Goal: Task Accomplishment & Management: Use online tool/utility

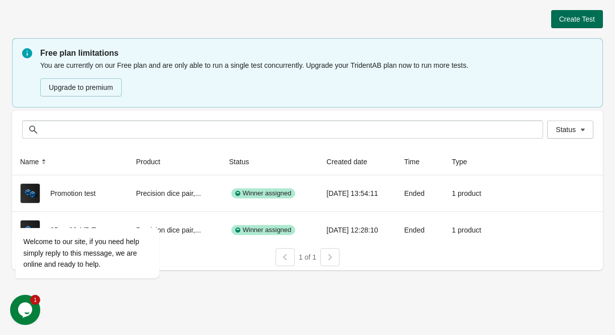
click at [562, 15] on span "Create Test" at bounding box center [577, 19] width 36 height 8
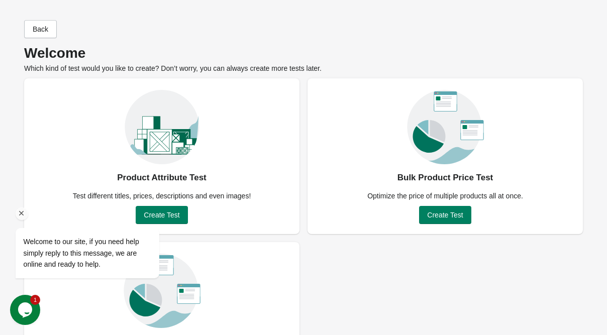
click at [172, 208] on div at bounding box center [101, 214] width 170 height 13
click at [162, 214] on div at bounding box center [101, 214] width 170 height 13
click at [28, 318] on button "Opens Chat This icon Opens the chat window." at bounding box center [25, 310] width 30 height 30
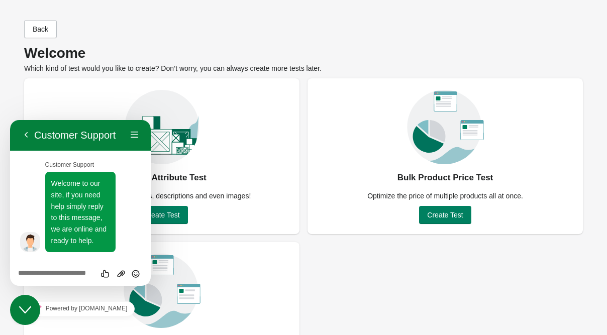
click at [25, 312] on icon "Close Chat This icon closes the chat window." at bounding box center [25, 310] width 12 height 12
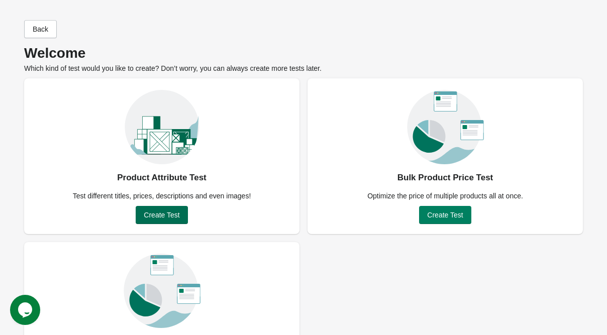
click at [159, 211] on span "Create Test" at bounding box center [162, 215] width 36 height 8
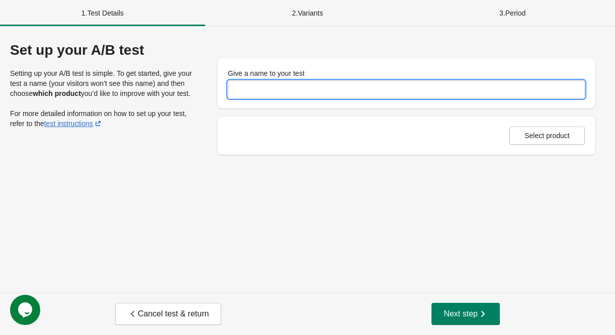
drag, startPoint x: 261, startPoint y: 87, endPoint x: 115, endPoint y: 133, distance: 153.9
click at [261, 86] on input "Give a name to your test" at bounding box center [406, 89] width 357 height 18
paste input "**********"
type input "**********"
click at [539, 128] on button "Select product" at bounding box center [546, 136] width 75 height 18
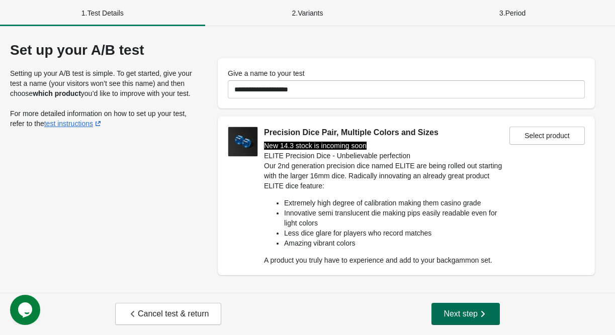
click at [452, 314] on span "Next step" at bounding box center [465, 314] width 44 height 10
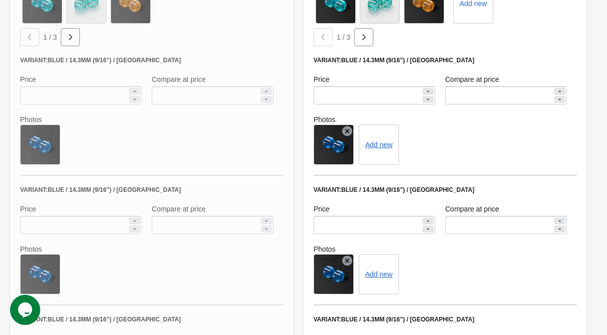
click at [347, 131] on icon at bounding box center [347, 131] width 10 height 10
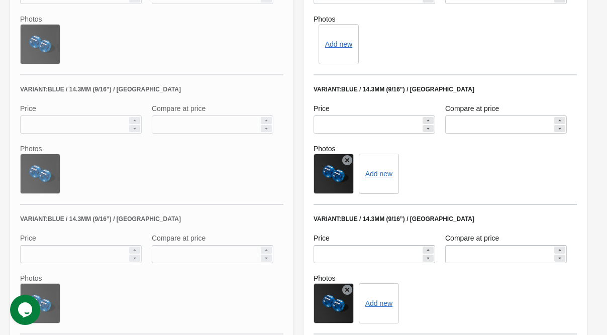
scroll to position [708, 0]
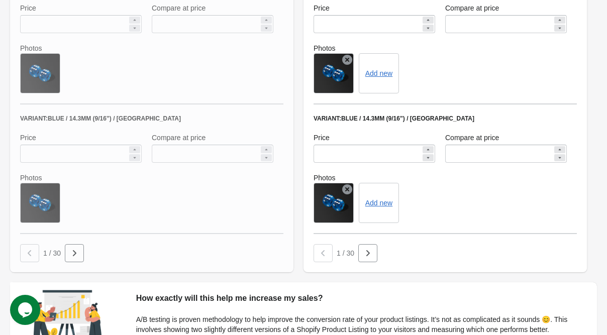
click at [349, 63] on icon at bounding box center [347, 60] width 10 height 10
click at [346, 190] on icon at bounding box center [347, 189] width 10 height 10
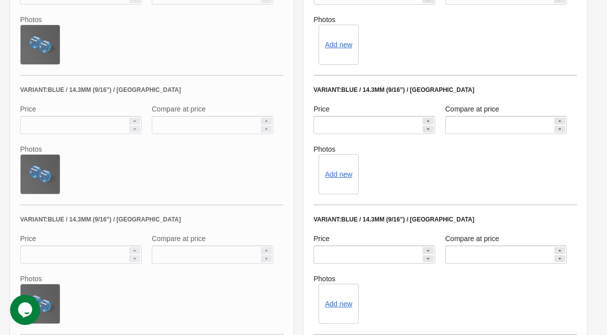
scroll to position [507, 0]
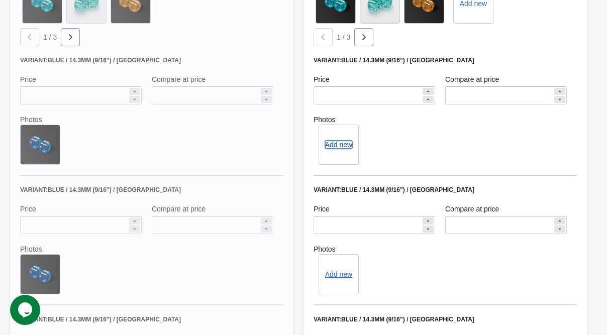
click at [346, 148] on button "Add new" at bounding box center [338, 145] width 27 height 8
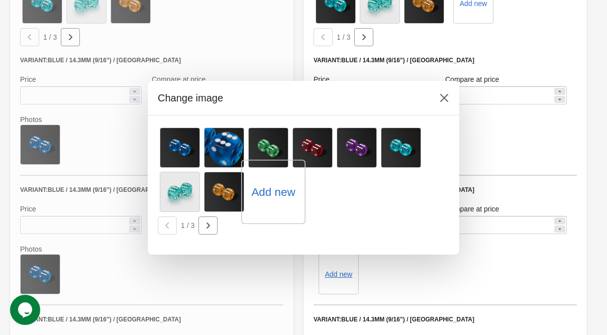
click at [283, 193] on label "Add new" at bounding box center [273, 192] width 44 height 16
click at [0, 0] on input "Add new" at bounding box center [0, 0] width 0 height 0
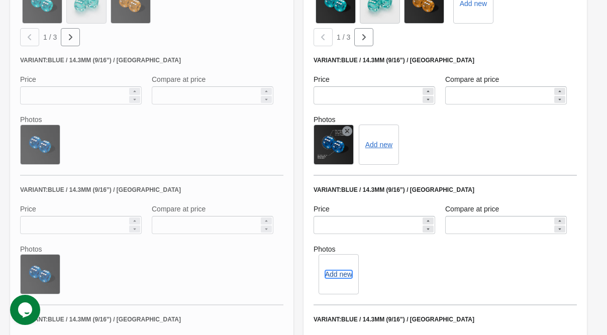
click at [337, 272] on button "Add new" at bounding box center [338, 274] width 27 height 8
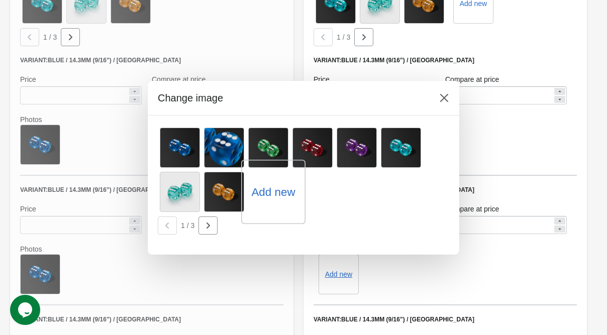
click at [282, 188] on label "Add new" at bounding box center [273, 192] width 44 height 16
click at [0, 0] on input "Add new" at bounding box center [0, 0] width 0 height 0
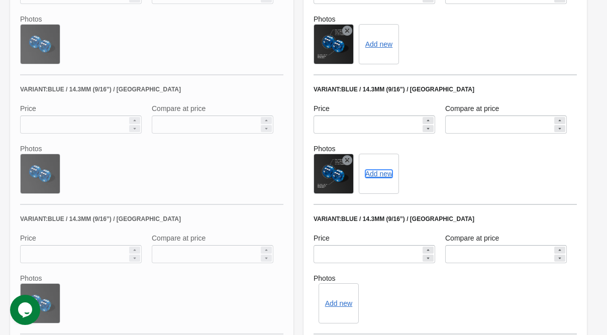
scroll to position [708, 0]
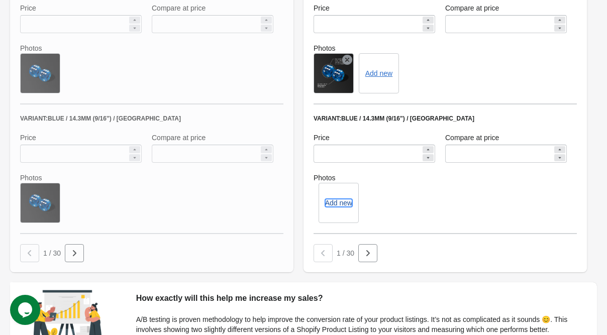
click at [341, 204] on button "Add new" at bounding box center [338, 203] width 27 height 8
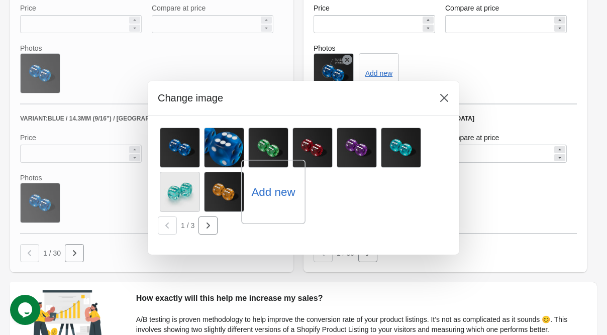
click at [261, 196] on label "Add new" at bounding box center [273, 192] width 44 height 16
click at [0, 0] on input "Add new" at bounding box center [0, 0] width 0 height 0
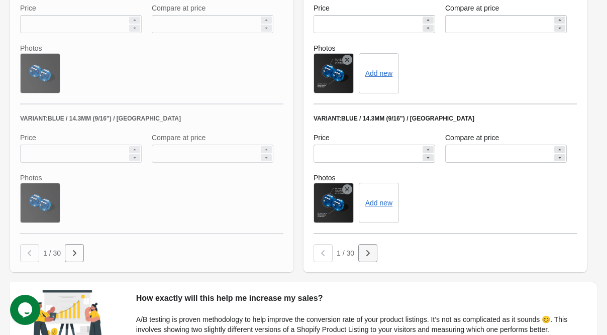
click at [370, 256] on icon "button" at bounding box center [368, 253] width 10 height 10
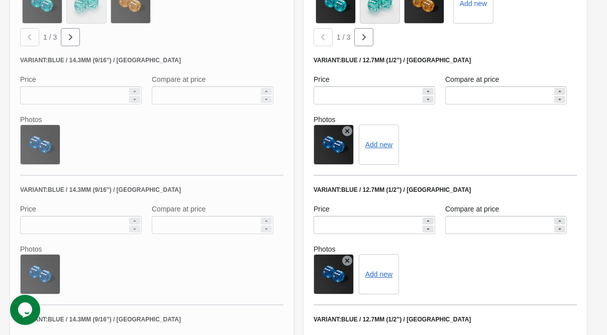
click at [349, 129] on icon at bounding box center [347, 131] width 10 height 10
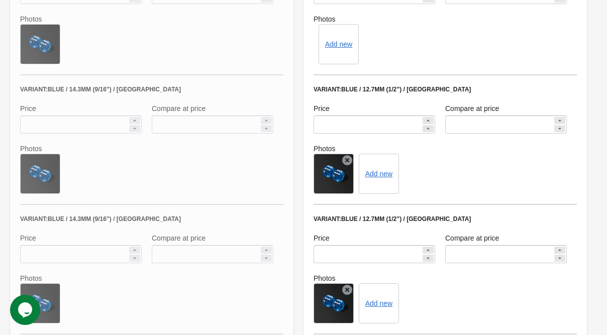
click at [348, 160] on icon at bounding box center [347, 160] width 10 height 10
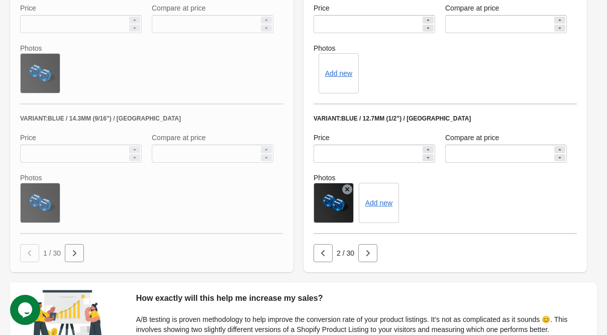
click at [348, 190] on icon at bounding box center [347, 189] width 10 height 10
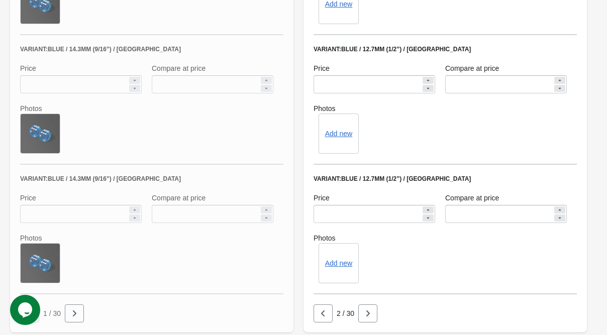
scroll to position [507, 0]
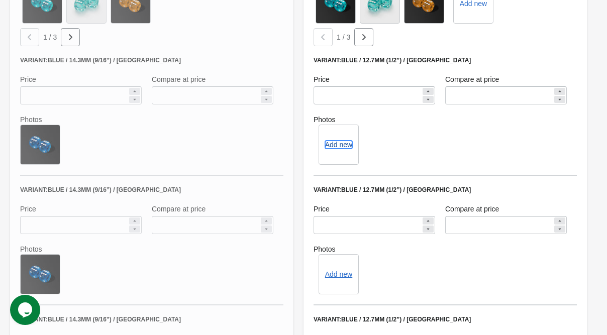
click at [342, 144] on button "Add new" at bounding box center [338, 145] width 27 height 8
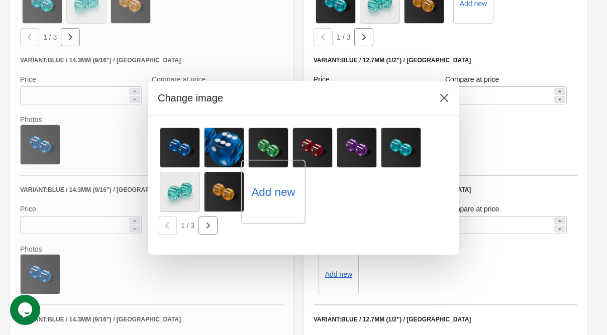
click at [268, 189] on label "Add new" at bounding box center [273, 192] width 44 height 16
click at [0, 0] on input "Add new" at bounding box center [0, 0] width 0 height 0
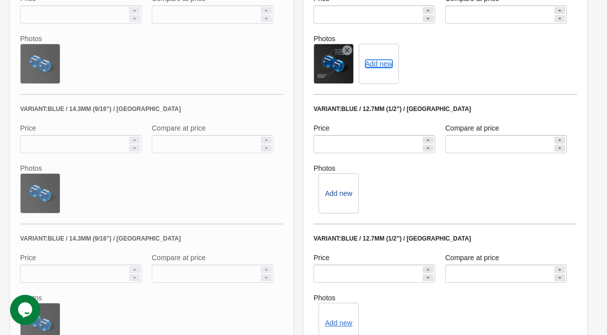
scroll to position [608, 0]
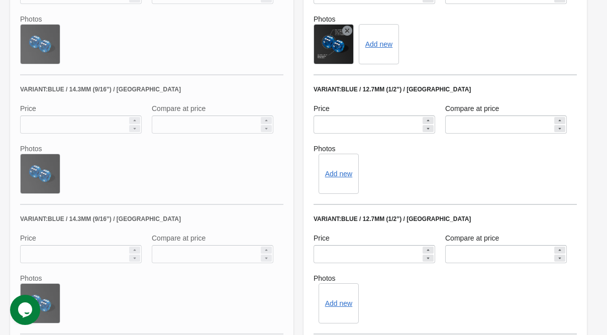
click at [340, 167] on div "Add new" at bounding box center [339, 174] width 40 height 40
click at [340, 174] on button "Add new" at bounding box center [338, 174] width 27 height 8
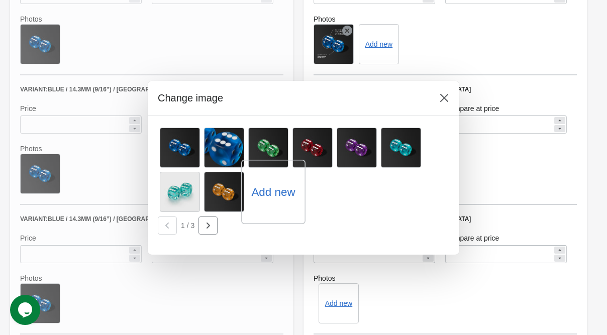
click at [277, 189] on label "Add new" at bounding box center [273, 192] width 44 height 16
click at [0, 0] on input "Add new" at bounding box center [0, 0] width 0 height 0
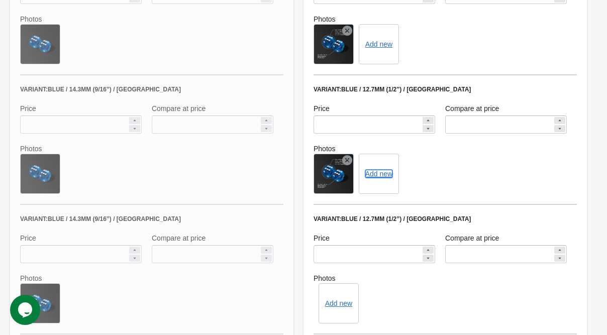
scroll to position [708, 0]
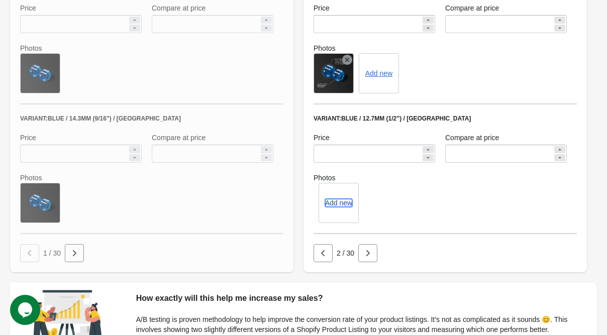
click at [345, 202] on button "Add new" at bounding box center [338, 203] width 27 height 8
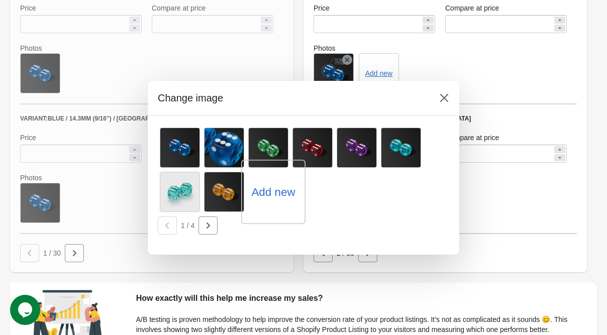
click at [268, 198] on label "Add new" at bounding box center [273, 192] width 44 height 16
click at [0, 0] on input "Add new" at bounding box center [0, 0] width 0 height 0
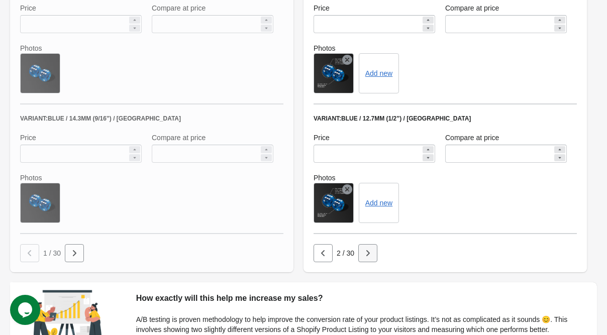
click at [370, 255] on icon "button" at bounding box center [368, 253] width 10 height 10
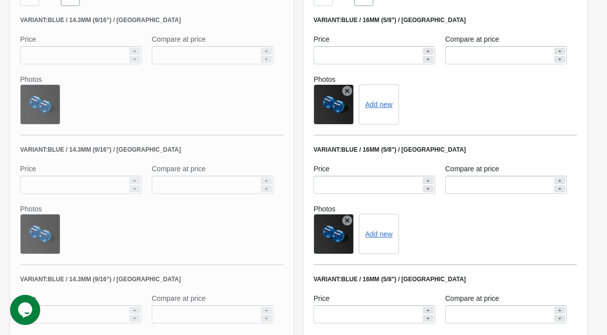
scroll to position [507, 0]
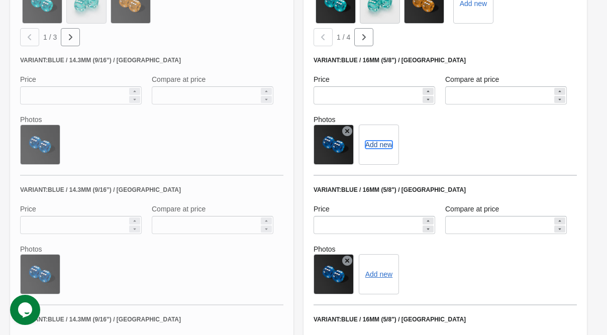
click at [381, 147] on button "Add new" at bounding box center [378, 145] width 27 height 8
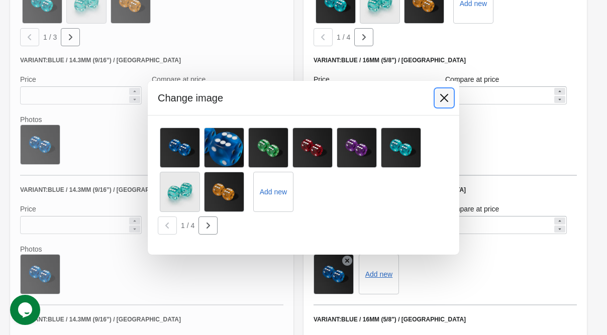
click at [443, 90] on button at bounding box center [444, 98] width 18 height 18
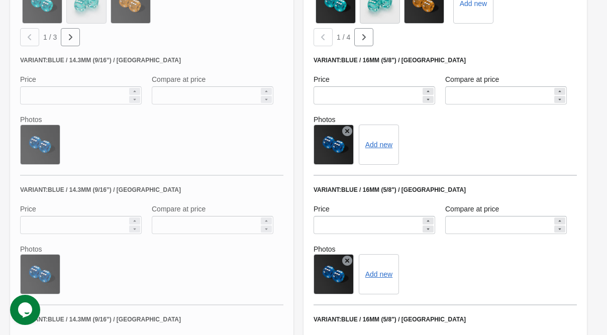
click at [351, 129] on icon at bounding box center [347, 131] width 10 height 10
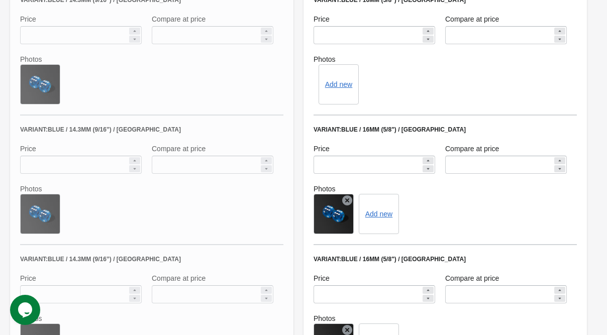
scroll to position [608, 0]
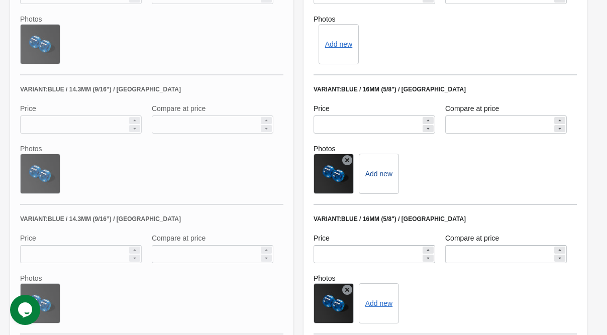
click at [346, 161] on icon at bounding box center [347, 160] width 10 height 10
drag, startPoint x: 349, startPoint y: 290, endPoint x: 366, endPoint y: 156, distance: 135.3
click at [349, 289] on icon at bounding box center [347, 290] width 10 height 10
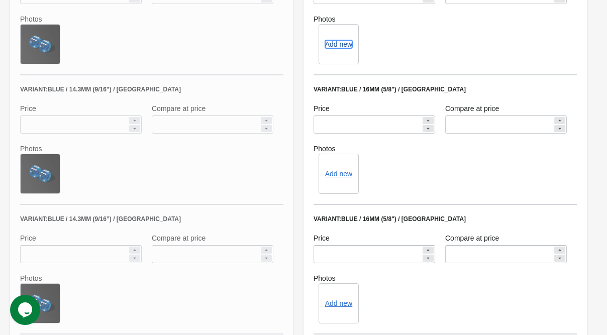
click at [344, 46] on button "Add new" at bounding box center [338, 44] width 27 height 8
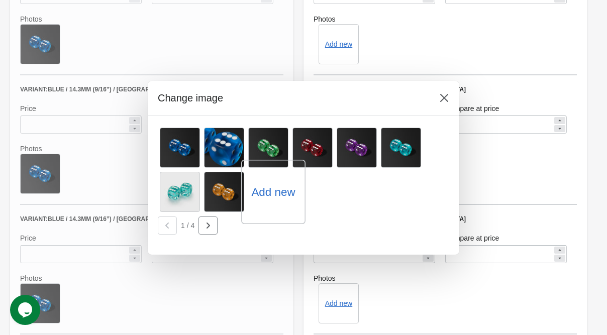
click at [264, 199] on label "Add new" at bounding box center [273, 192] width 44 height 16
click at [0, 0] on input "Add new" at bounding box center [0, 0] width 0 height 0
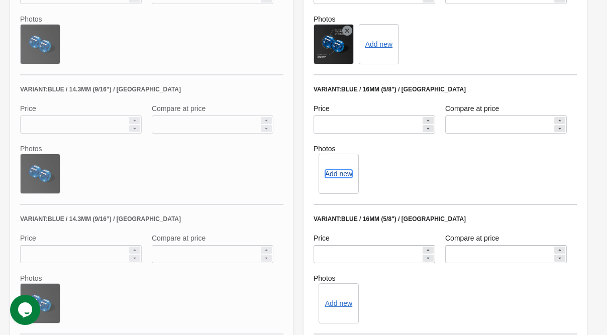
click at [333, 172] on button "Add new" at bounding box center [338, 174] width 27 height 8
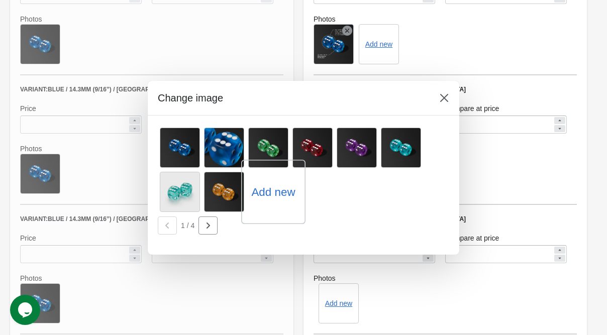
click at [280, 191] on label "Add new" at bounding box center [273, 192] width 44 height 16
click at [0, 0] on input "Add new" at bounding box center [0, 0] width 0 height 0
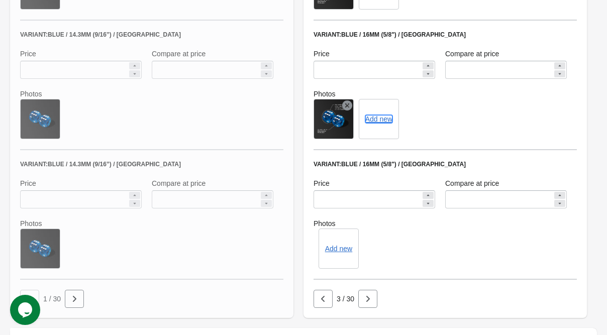
scroll to position [708, 0]
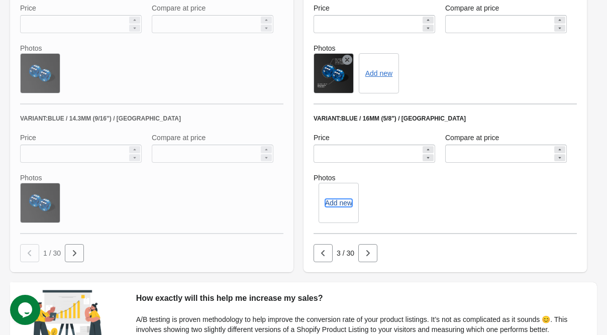
click at [340, 204] on button "Add new" at bounding box center [338, 203] width 27 height 8
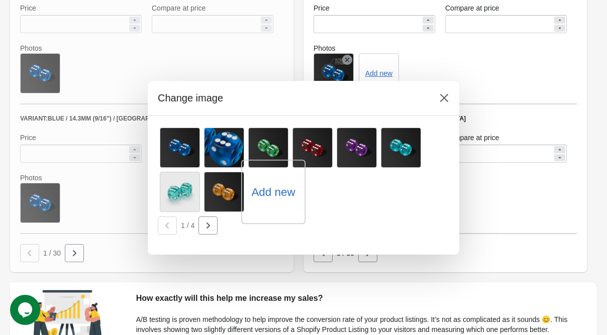
click at [267, 195] on label "Add new" at bounding box center [273, 192] width 44 height 16
click at [0, 0] on input "Add new" at bounding box center [0, 0] width 0 height 0
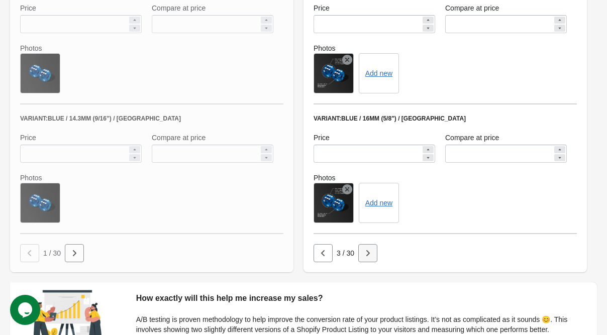
click at [373, 256] on button "button" at bounding box center [367, 253] width 19 height 18
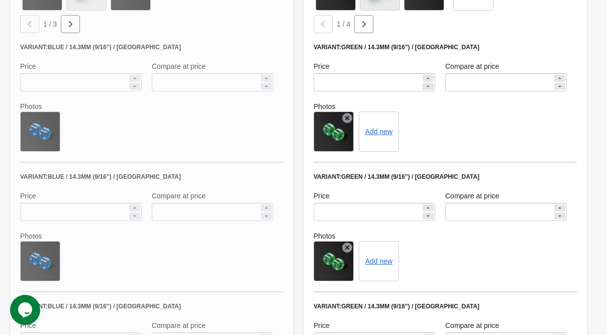
scroll to position [507, 0]
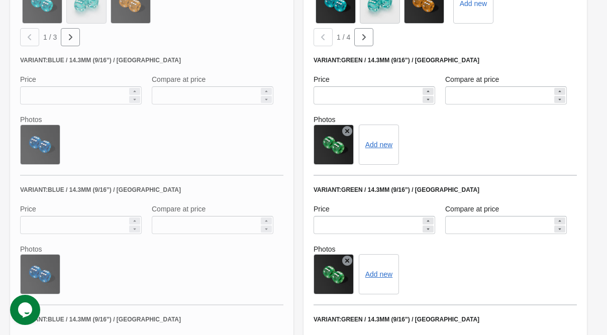
click at [347, 129] on icon at bounding box center [347, 131] width 10 height 10
click at [347, 257] on icon at bounding box center [347, 261] width 10 height 10
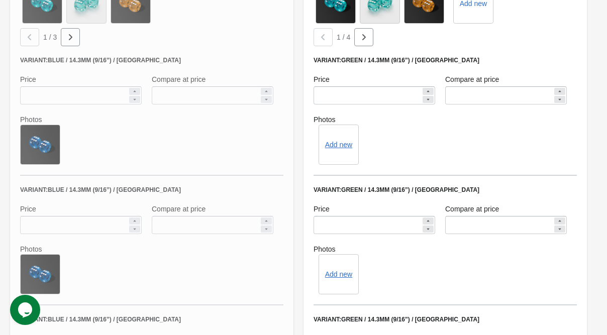
scroll to position [608, 0]
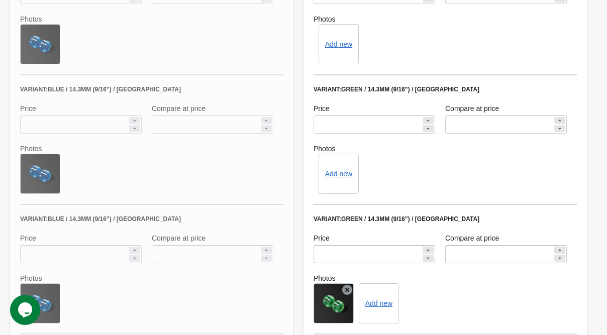
click at [349, 290] on icon at bounding box center [347, 290] width 10 height 10
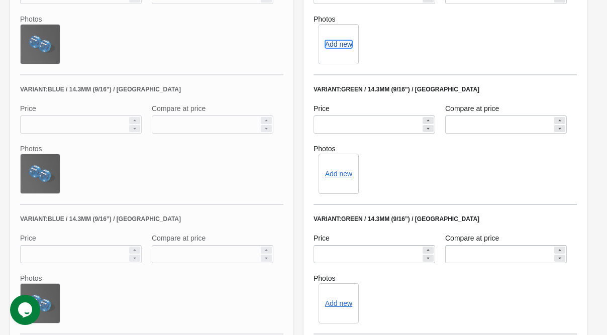
click at [336, 45] on button "Add new" at bounding box center [338, 44] width 27 height 8
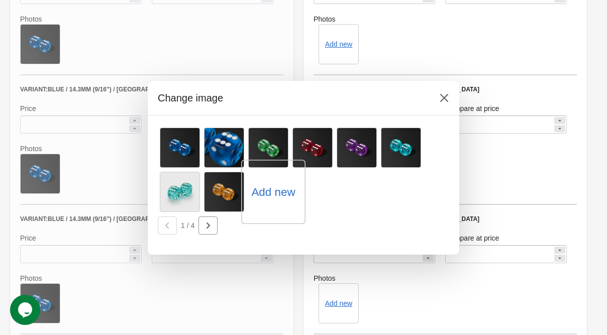
click at [276, 202] on div "Add new" at bounding box center [273, 192] width 64 height 64
click at [269, 193] on label "Add new" at bounding box center [273, 192] width 44 height 16
click at [0, 0] on input "Add new" at bounding box center [0, 0] width 0 height 0
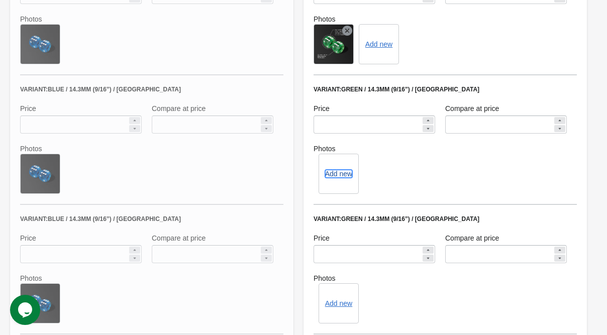
click at [343, 175] on button "Add new" at bounding box center [338, 174] width 27 height 8
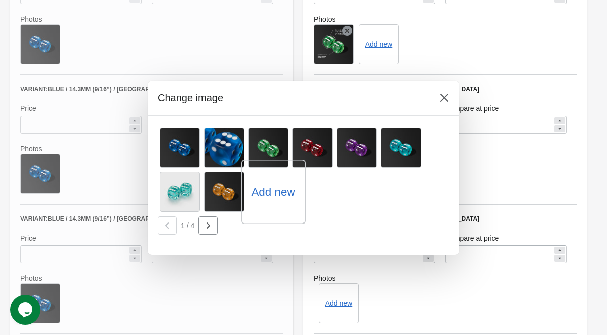
click at [271, 188] on label "Add new" at bounding box center [273, 192] width 44 height 16
click at [0, 0] on input "Add new" at bounding box center [0, 0] width 0 height 0
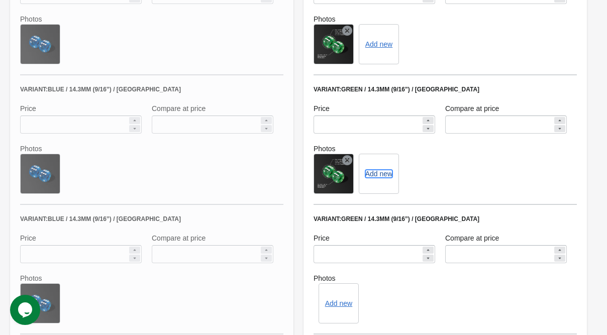
scroll to position [708, 0]
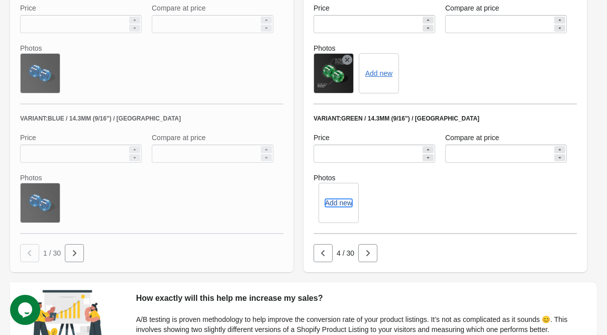
click at [350, 202] on button "Add new" at bounding box center [338, 203] width 27 height 8
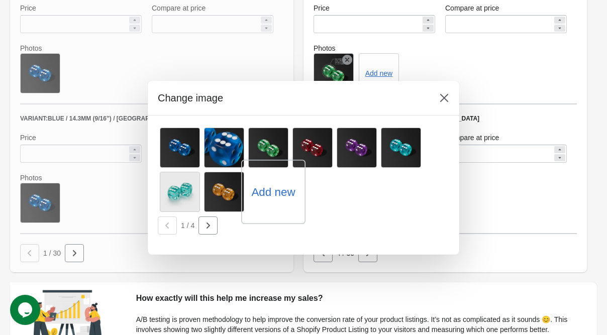
click at [272, 194] on label "Add new" at bounding box center [273, 192] width 44 height 16
click at [0, 0] on input "Add new" at bounding box center [0, 0] width 0 height 0
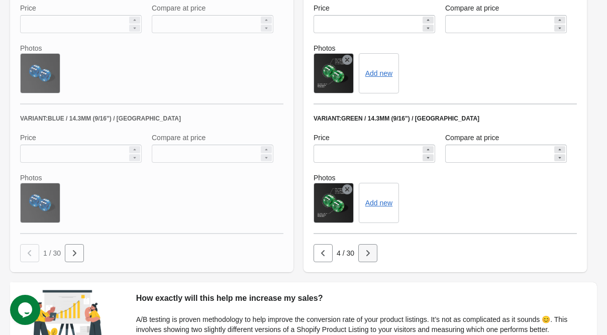
click at [367, 255] on icon "button" at bounding box center [368, 253] width 4 height 6
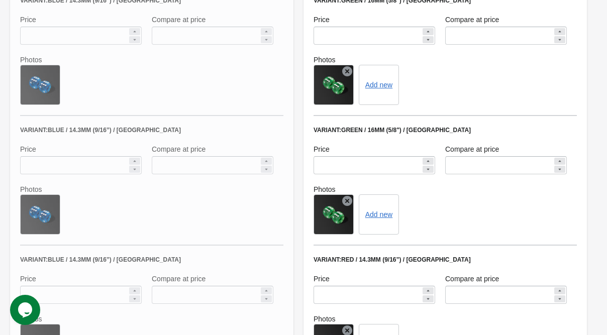
scroll to position [507, 0]
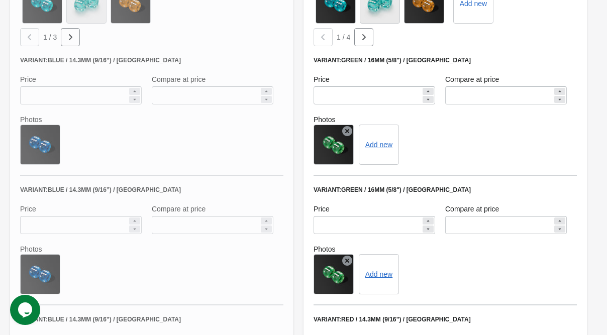
click at [347, 129] on icon at bounding box center [347, 131] width 10 height 10
click at [348, 261] on icon at bounding box center [347, 261] width 10 height 10
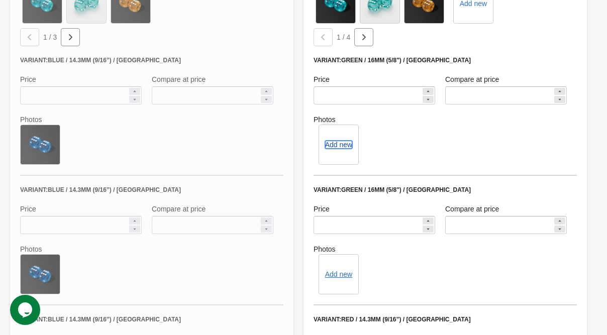
click at [335, 145] on button "Add new" at bounding box center [338, 145] width 27 height 8
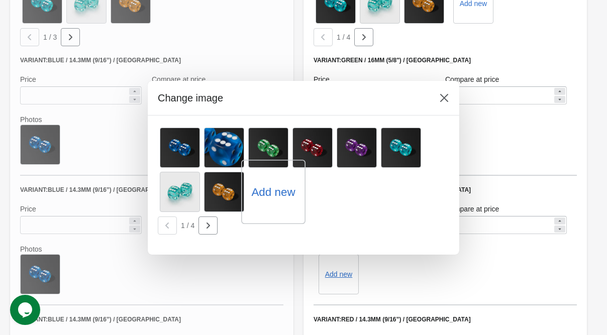
click at [264, 199] on label "Add new" at bounding box center [273, 192] width 44 height 16
click at [0, 0] on input "Add new" at bounding box center [0, 0] width 0 height 0
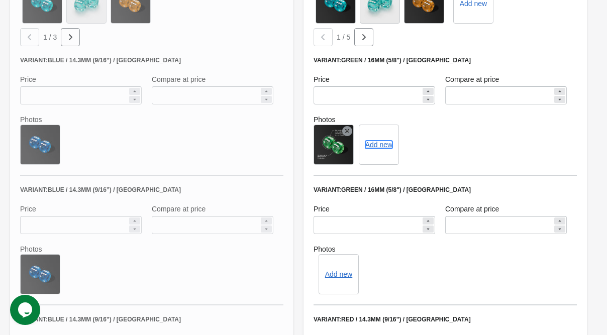
scroll to position [608, 0]
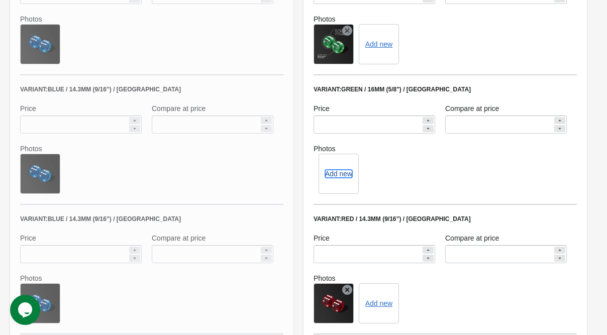
click at [336, 176] on button "Add new" at bounding box center [338, 174] width 27 height 8
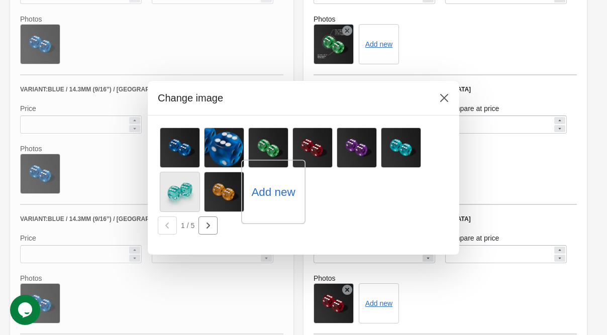
click at [270, 194] on label "Add new" at bounding box center [273, 192] width 44 height 16
click at [0, 0] on input "Add new" at bounding box center [0, 0] width 0 height 0
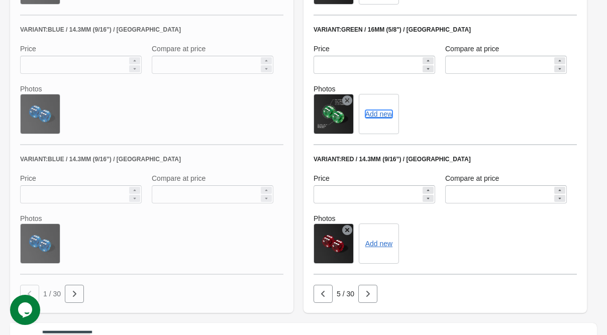
scroll to position [708, 0]
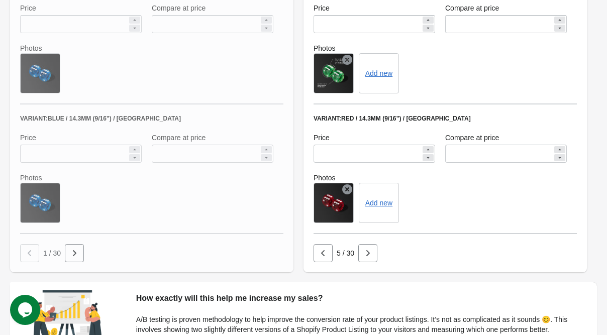
click at [347, 191] on icon at bounding box center [347, 189] width 10 height 10
click at [339, 206] on button "Add new" at bounding box center [338, 203] width 27 height 8
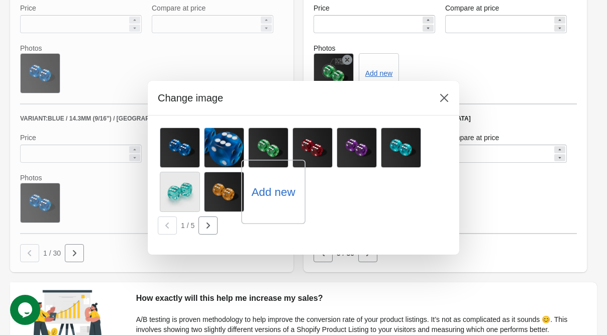
click at [268, 190] on label "Add new" at bounding box center [273, 192] width 44 height 16
click at [0, 0] on input "Add new" at bounding box center [0, 0] width 0 height 0
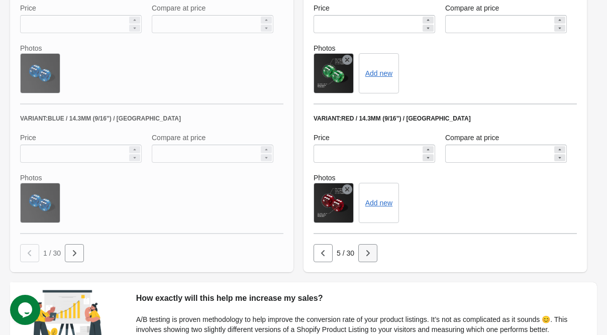
click at [368, 250] on icon "button" at bounding box center [368, 253] width 10 height 10
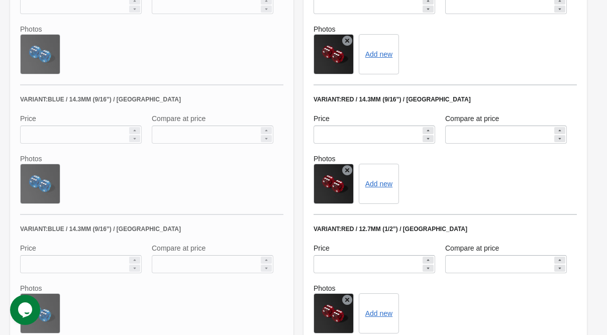
scroll to position [507, 0]
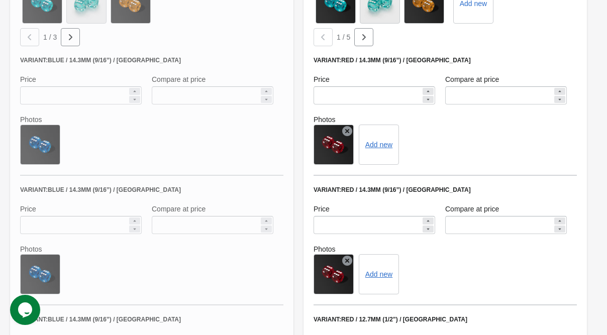
click at [346, 132] on icon at bounding box center [347, 131] width 10 height 10
click at [346, 261] on icon at bounding box center [347, 261] width 10 height 10
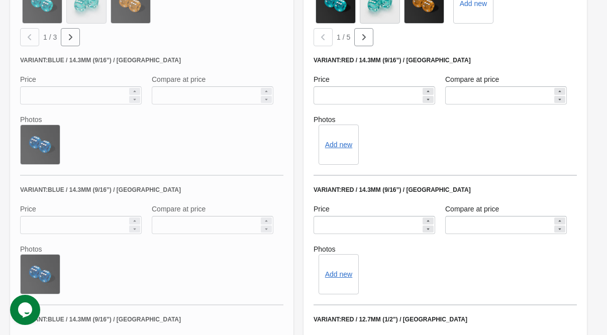
scroll to position [608, 0]
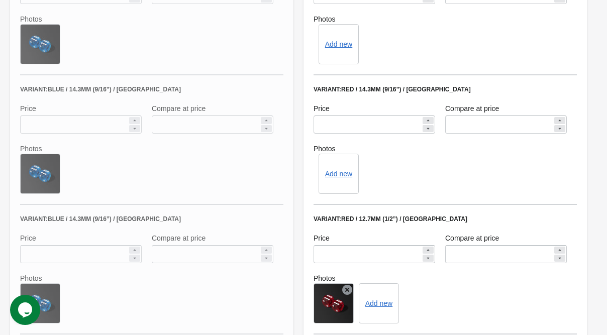
drag, startPoint x: 346, startPoint y: 291, endPoint x: 347, endPoint y: 282, distance: 8.1
click at [346, 289] on icon at bounding box center [347, 290] width 10 height 10
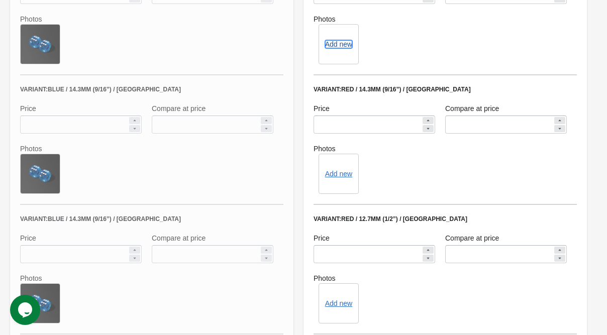
click at [337, 43] on button "Add new" at bounding box center [338, 44] width 27 height 8
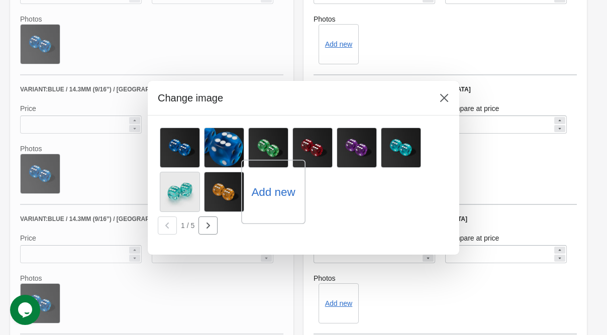
click at [275, 195] on label "Add new" at bounding box center [273, 192] width 44 height 16
click at [0, 0] on input "Add new" at bounding box center [0, 0] width 0 height 0
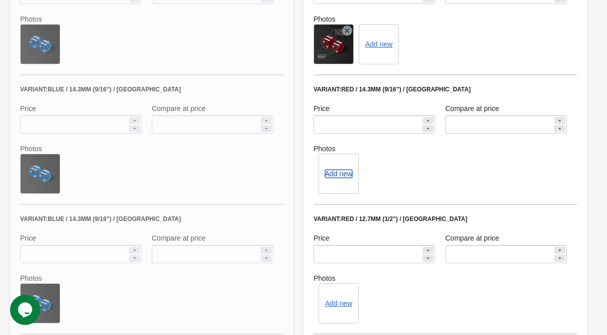
click at [334, 176] on button "Add new" at bounding box center [338, 174] width 27 height 8
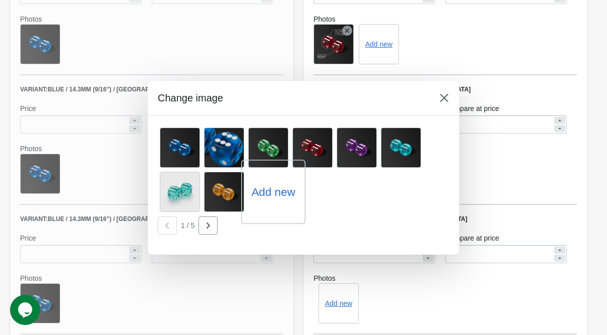
click at [270, 195] on label "Add new" at bounding box center [273, 192] width 44 height 16
click at [0, 0] on input "Add new" at bounding box center [0, 0] width 0 height 0
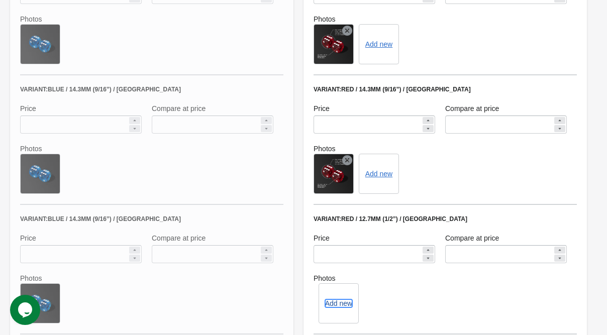
click at [335, 305] on button "Add new" at bounding box center [338, 304] width 27 height 8
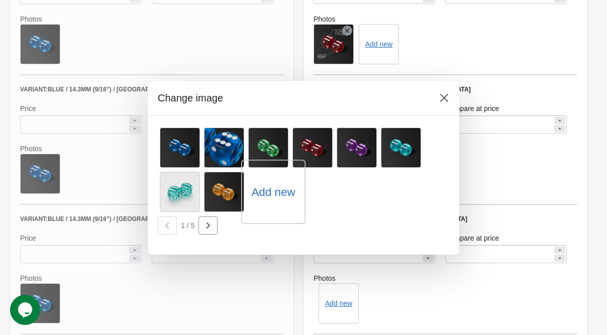
click at [268, 196] on label "Add new" at bounding box center [273, 192] width 44 height 16
click at [0, 0] on input "Add new" at bounding box center [0, 0] width 0 height 0
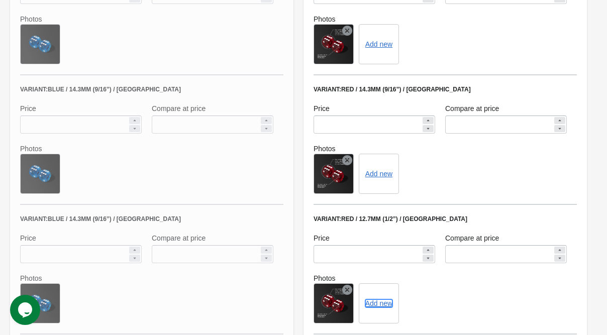
scroll to position [708, 0]
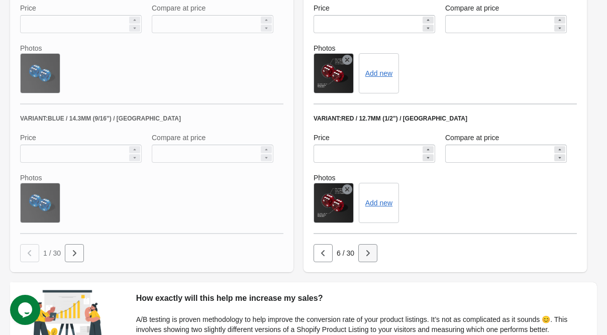
click at [368, 254] on icon "button" at bounding box center [368, 253] width 10 height 10
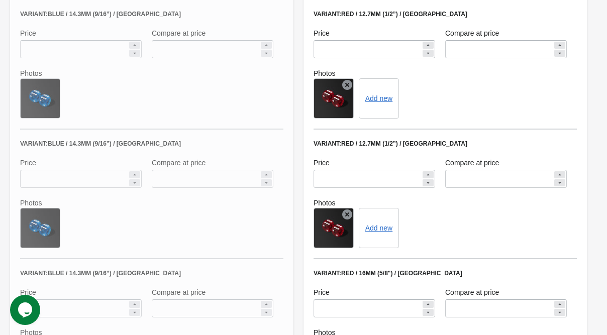
scroll to position [507, 0]
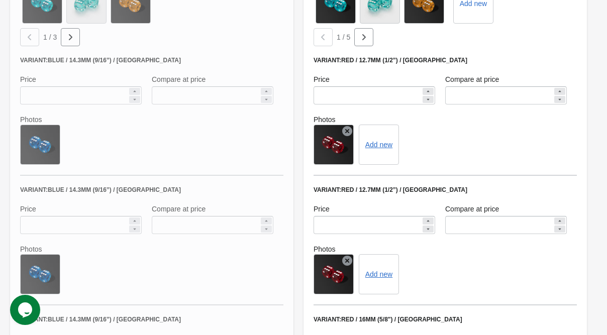
click at [348, 132] on icon at bounding box center [347, 131] width 10 height 10
click at [349, 265] on icon at bounding box center [347, 261] width 10 height 10
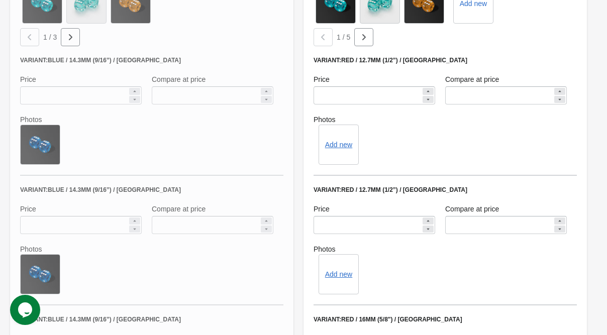
scroll to position [608, 0]
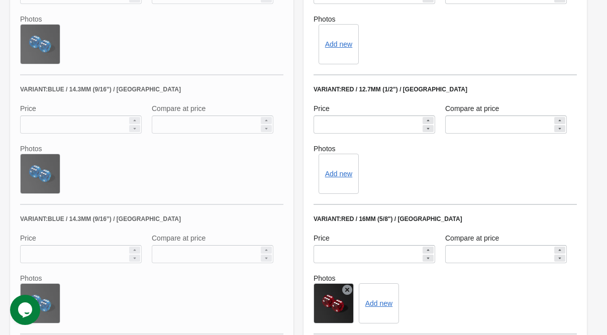
click at [352, 288] on icon at bounding box center [347, 290] width 10 height 10
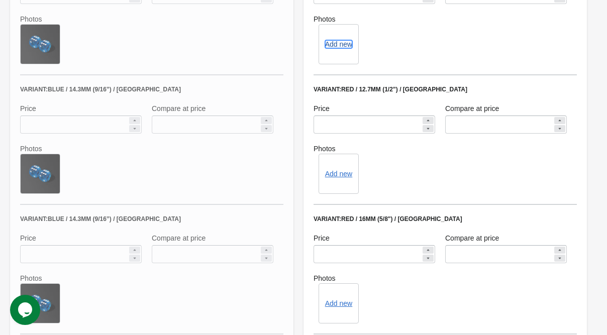
click at [341, 47] on button "Add new" at bounding box center [338, 44] width 27 height 8
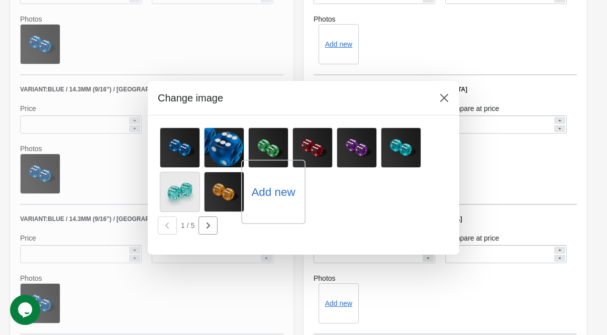
click at [276, 188] on label "Add new" at bounding box center [273, 192] width 44 height 16
click at [0, 0] on input "Add new" at bounding box center [0, 0] width 0 height 0
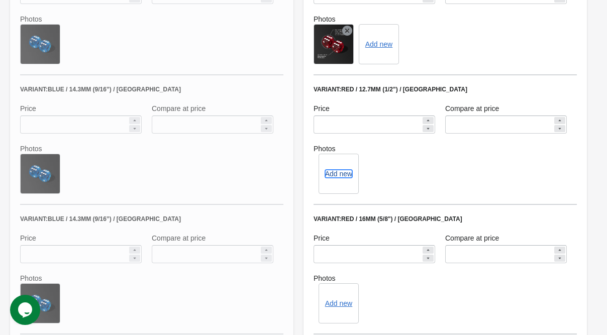
click at [348, 176] on button "Add new" at bounding box center [338, 174] width 27 height 8
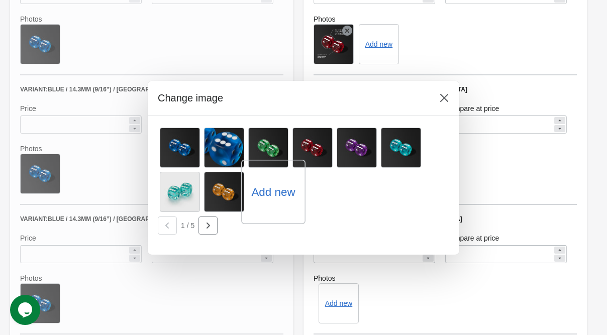
click at [273, 193] on label "Add new" at bounding box center [273, 192] width 44 height 16
click at [0, 0] on input "Add new" at bounding box center [0, 0] width 0 height 0
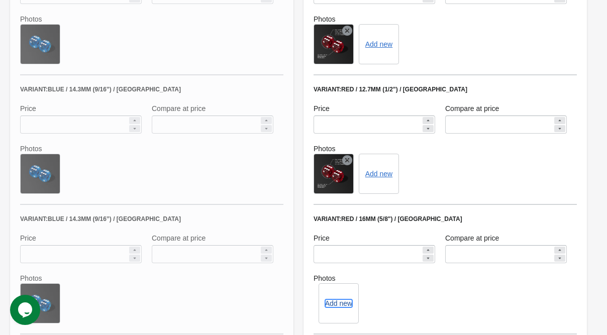
click at [337, 304] on button "Add new" at bounding box center [338, 304] width 27 height 8
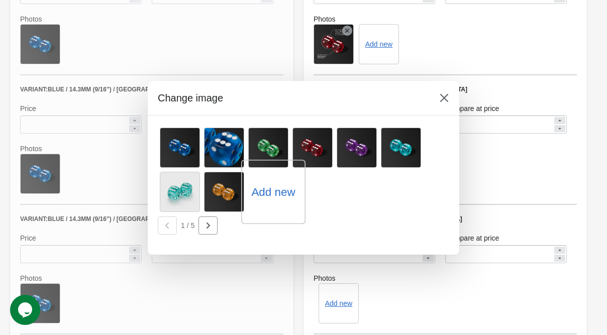
click at [281, 188] on label "Add new" at bounding box center [273, 192] width 44 height 16
click at [0, 0] on input "Add new" at bounding box center [0, 0] width 0 height 0
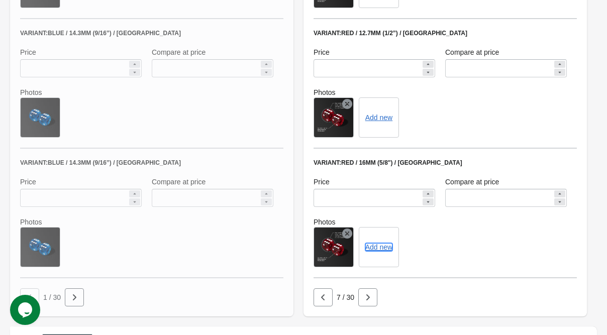
scroll to position [708, 0]
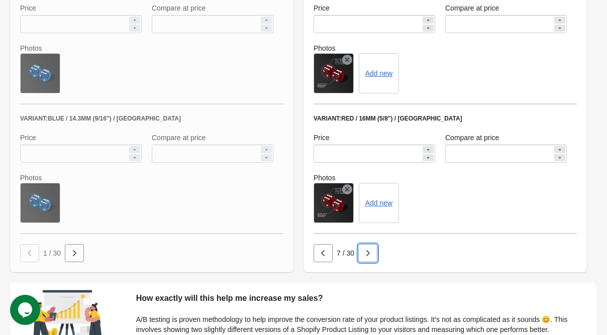
drag, startPoint x: 371, startPoint y: 252, endPoint x: 387, endPoint y: 244, distance: 18.0
click at [371, 253] on icon "button" at bounding box center [368, 253] width 10 height 10
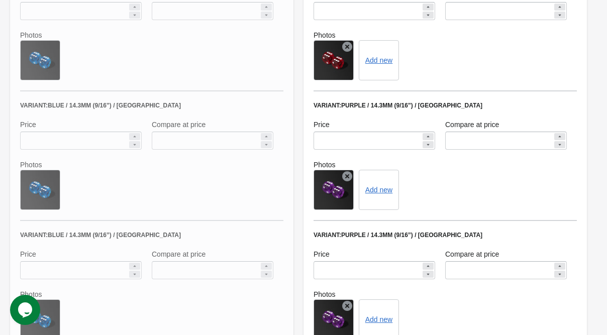
scroll to position [507, 0]
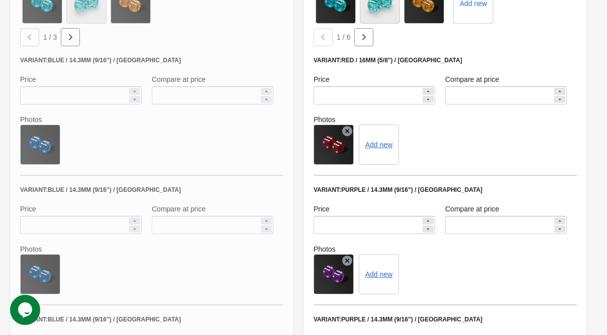
click at [348, 129] on icon at bounding box center [347, 131] width 10 height 10
click at [332, 147] on button "Add new" at bounding box center [338, 145] width 27 height 8
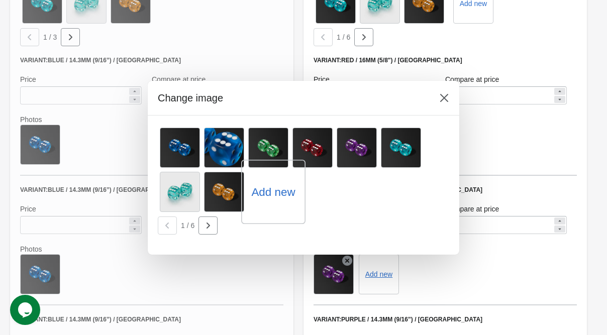
click at [268, 196] on label "Add new" at bounding box center [273, 192] width 44 height 16
click at [0, 0] on input "Add new" at bounding box center [0, 0] width 0 height 0
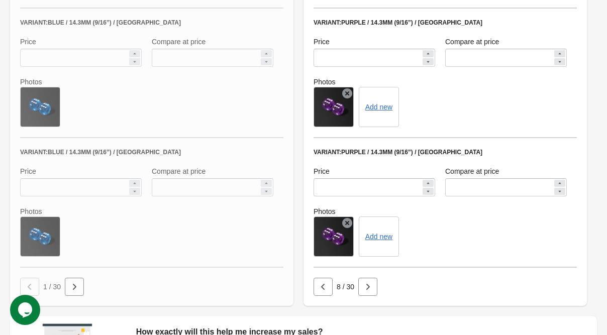
scroll to position [708, 0]
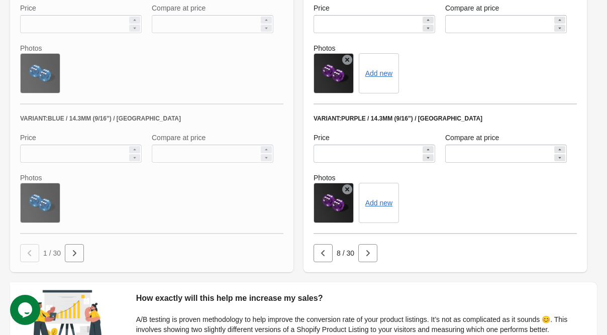
click at [345, 61] on icon at bounding box center [347, 60] width 10 height 10
click at [346, 191] on icon at bounding box center [347, 189] width 10 height 10
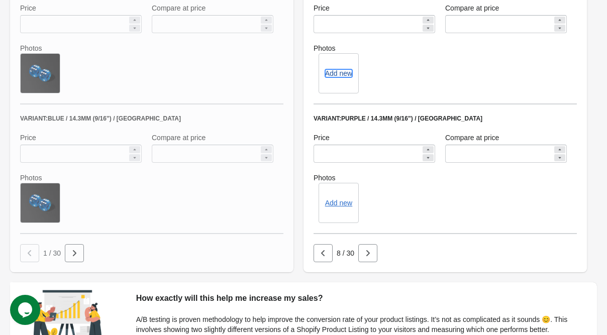
click at [342, 77] on button "Add new" at bounding box center [338, 73] width 27 height 8
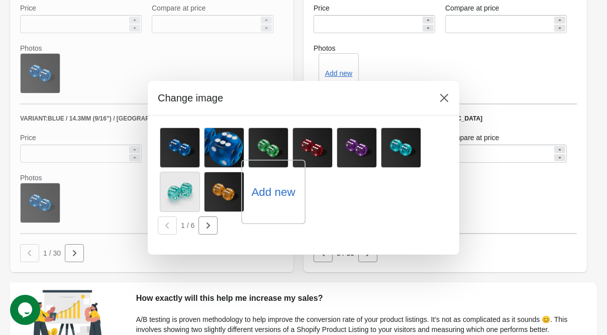
click at [263, 200] on label "Add new" at bounding box center [273, 192] width 44 height 16
click at [0, 0] on input "Add new" at bounding box center [0, 0] width 0 height 0
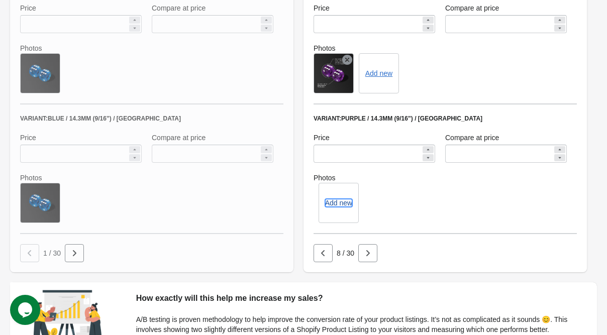
click at [332, 199] on button "Add new" at bounding box center [338, 203] width 27 height 8
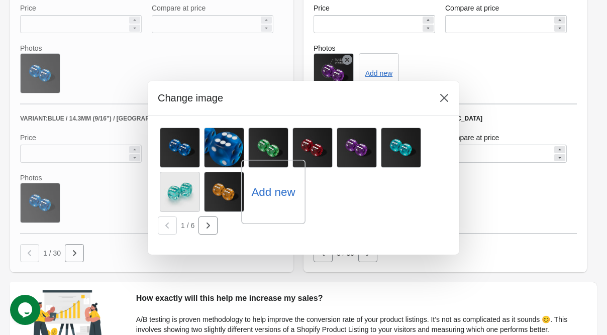
click at [283, 191] on label "Add new" at bounding box center [273, 192] width 44 height 16
click at [0, 0] on input "Add new" at bounding box center [0, 0] width 0 height 0
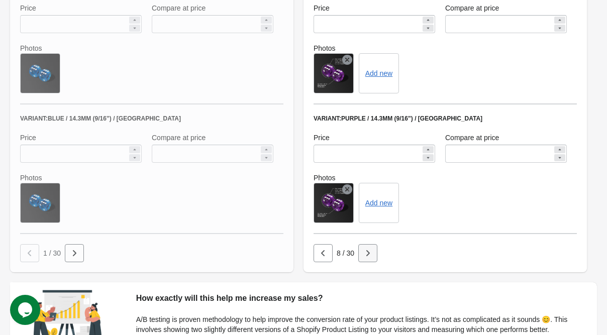
click at [364, 257] on icon "button" at bounding box center [368, 253] width 10 height 10
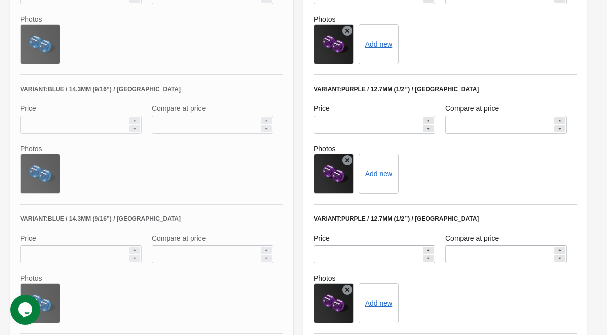
click at [347, 30] on icon at bounding box center [347, 31] width 10 height 10
click at [349, 159] on icon at bounding box center [347, 160] width 10 height 10
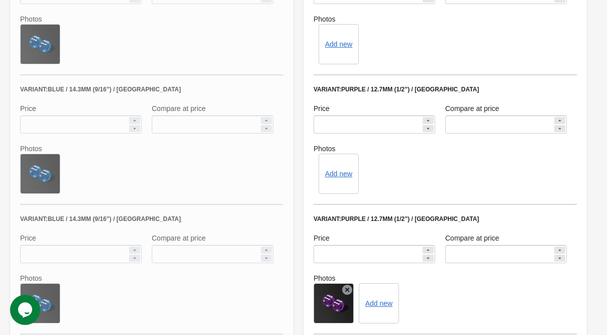
click at [350, 287] on icon at bounding box center [347, 290] width 10 height 10
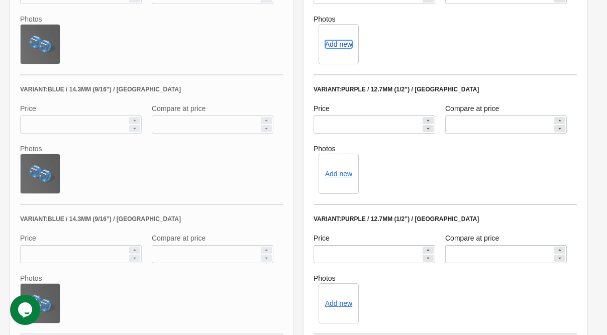
click at [335, 45] on button "Add new" at bounding box center [338, 44] width 27 height 8
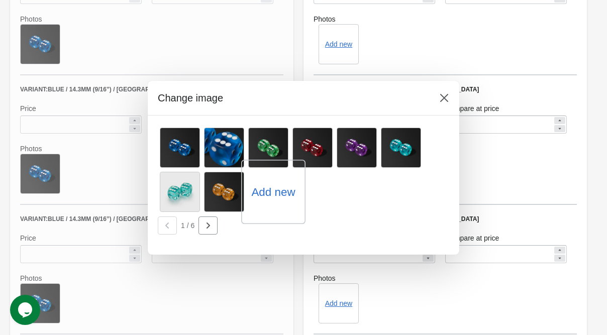
click at [271, 191] on label "Add new" at bounding box center [273, 192] width 44 height 16
click at [0, 0] on input "Add new" at bounding box center [0, 0] width 0 height 0
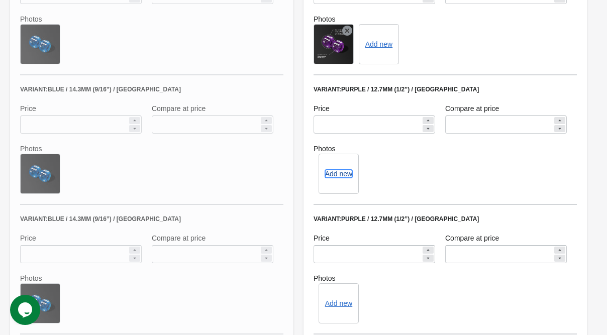
click at [339, 174] on button "Add new" at bounding box center [338, 174] width 27 height 8
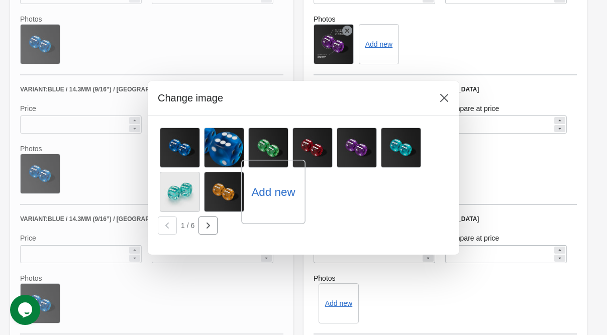
click at [273, 193] on label "Add new" at bounding box center [273, 192] width 44 height 16
click at [0, 0] on input "Add new" at bounding box center [0, 0] width 0 height 0
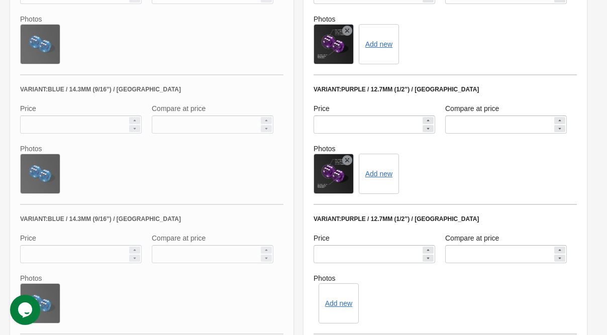
click at [337, 308] on div "Add new" at bounding box center [339, 303] width 40 height 40
click at [336, 302] on button "Add new" at bounding box center [338, 304] width 27 height 8
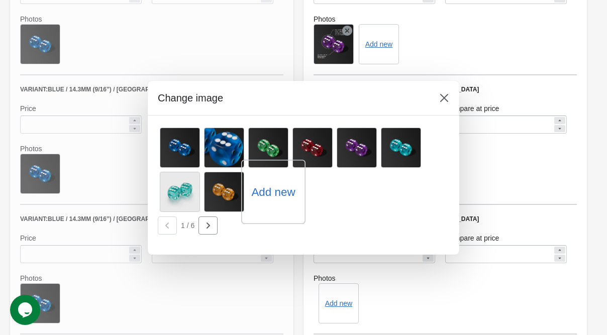
click at [274, 190] on label "Add new" at bounding box center [273, 192] width 44 height 16
click at [0, 0] on input "Add new" at bounding box center [0, 0] width 0 height 0
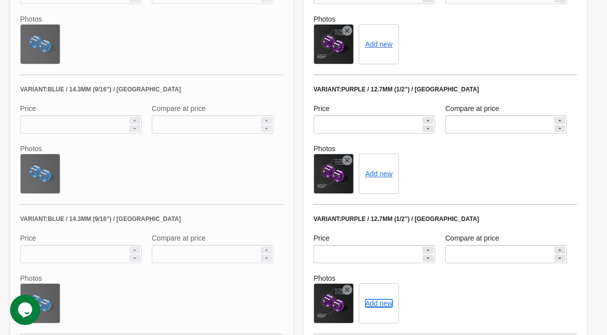
scroll to position [708, 0]
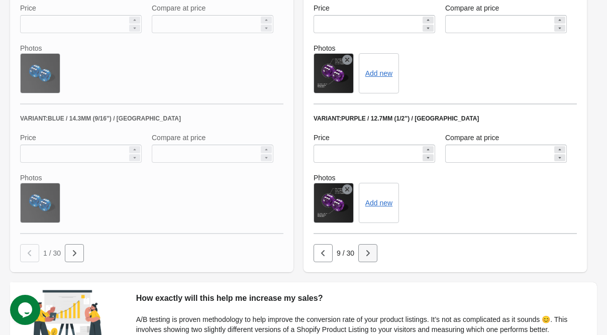
click at [361, 254] on button "button" at bounding box center [367, 253] width 19 height 18
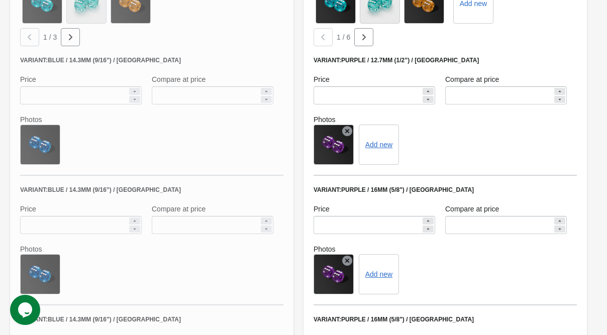
click at [346, 127] on icon at bounding box center [347, 131] width 10 height 10
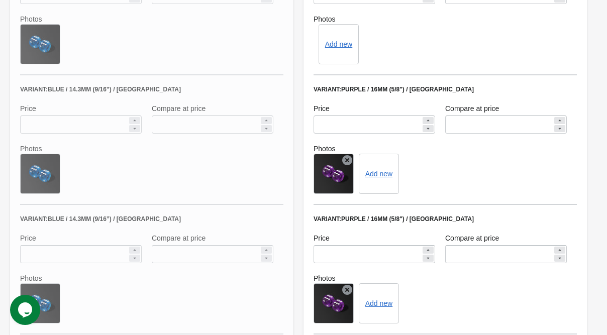
click at [348, 161] on icon at bounding box center [347, 160] width 10 height 10
click at [347, 293] on icon at bounding box center [347, 290] width 10 height 10
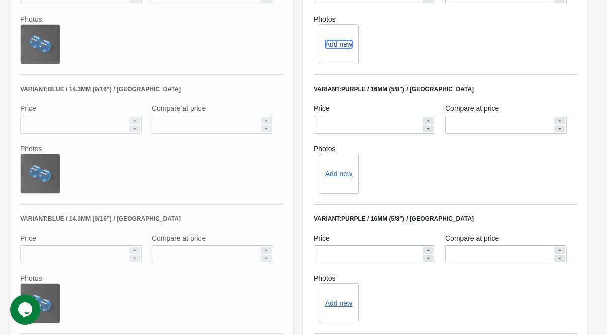
click at [339, 44] on button "Add new" at bounding box center [338, 44] width 27 height 8
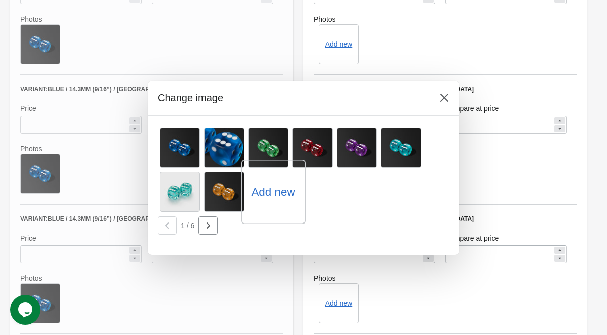
click at [264, 199] on label "Add new" at bounding box center [273, 192] width 44 height 16
click at [0, 0] on input "Add new" at bounding box center [0, 0] width 0 height 0
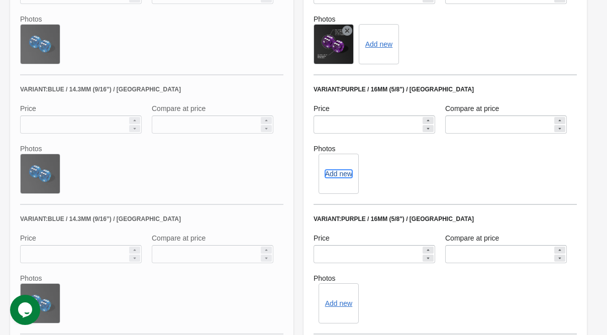
click at [339, 174] on button "Add new" at bounding box center [338, 174] width 27 height 8
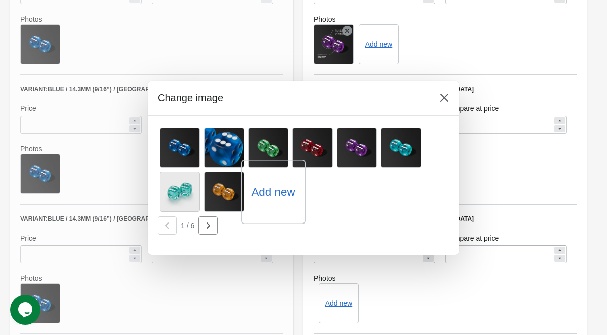
click at [262, 195] on label "Add new" at bounding box center [273, 192] width 44 height 16
click at [0, 0] on input "Add new" at bounding box center [0, 0] width 0 height 0
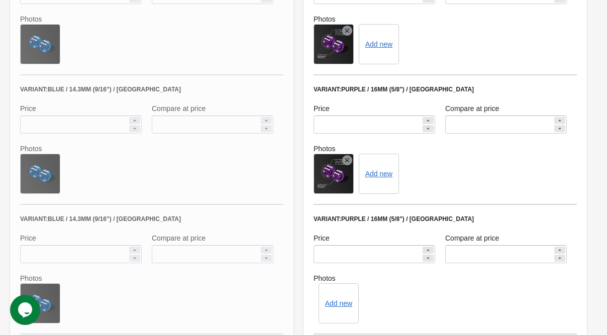
click at [346, 309] on div "Add new" at bounding box center [339, 303] width 40 height 40
click at [341, 302] on button "Add new" at bounding box center [338, 304] width 27 height 8
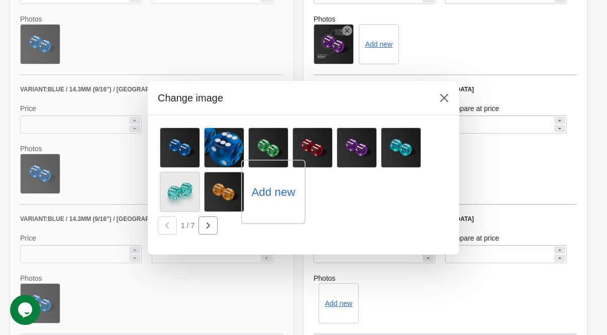
click at [271, 191] on label "Add new" at bounding box center [273, 192] width 44 height 16
click at [0, 0] on input "Add new" at bounding box center [0, 0] width 0 height 0
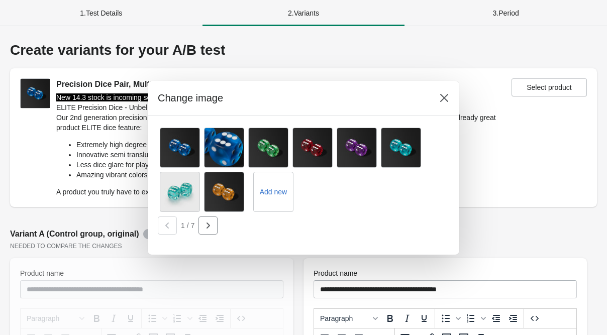
scroll to position [608, 0]
